Goal: Find specific page/section: Find specific page/section

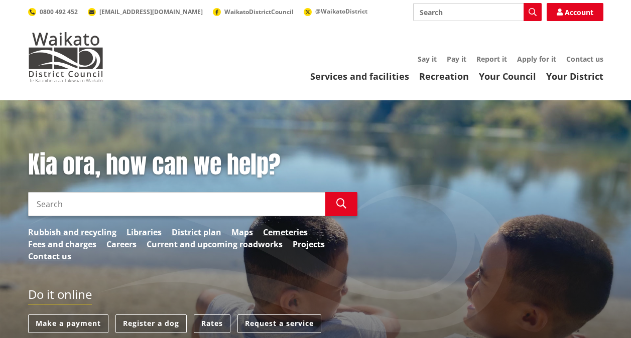
click at [233, 231] on link "Maps" at bounding box center [242, 232] width 22 height 12
click at [194, 232] on link "District plan" at bounding box center [197, 232] width 50 height 12
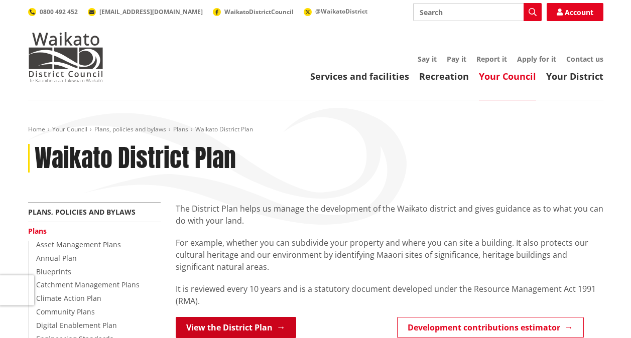
click at [281, 325] on link "View the District Plan" at bounding box center [236, 327] width 120 height 21
